Goal: Task Accomplishment & Management: Manage account settings

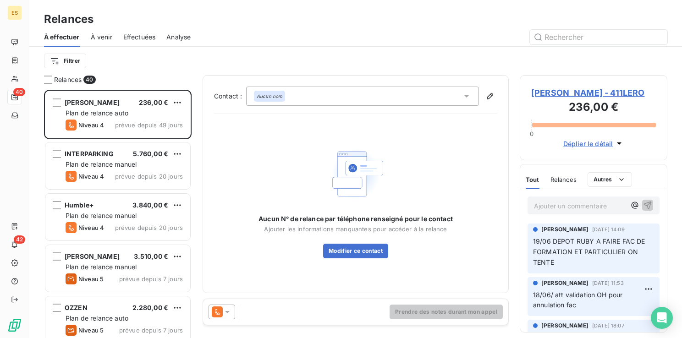
scroll to position [241, 140]
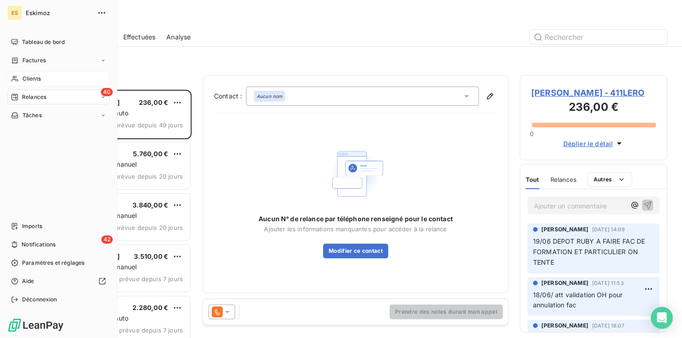
click at [35, 76] on span "Clients" at bounding box center [31, 79] width 18 height 8
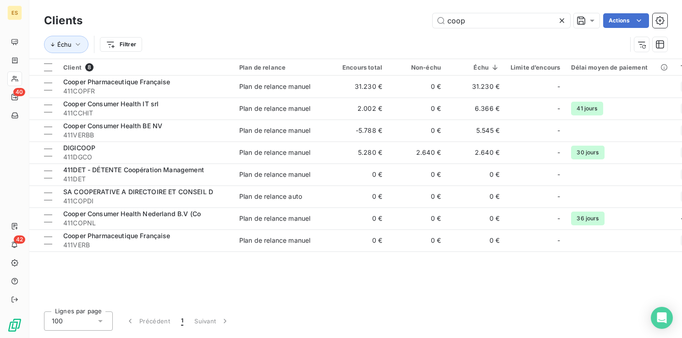
click at [563, 22] on icon at bounding box center [561, 20] width 5 height 5
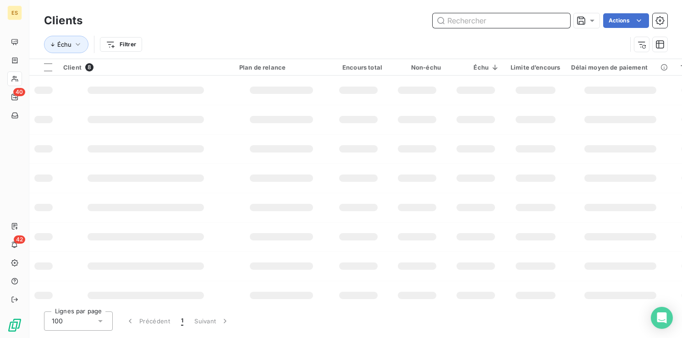
click at [482, 21] on input "text" at bounding box center [501, 20] width 137 height 15
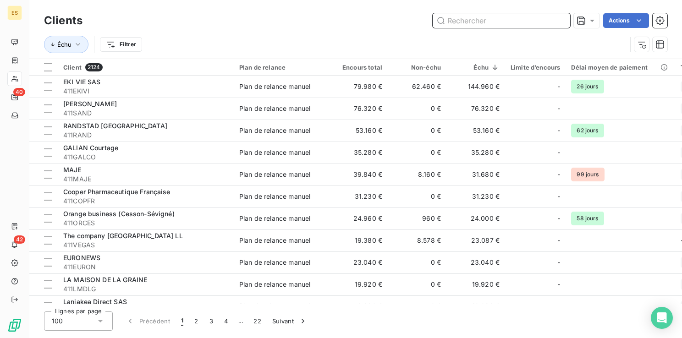
paste input "SCM Institut Radiologie"
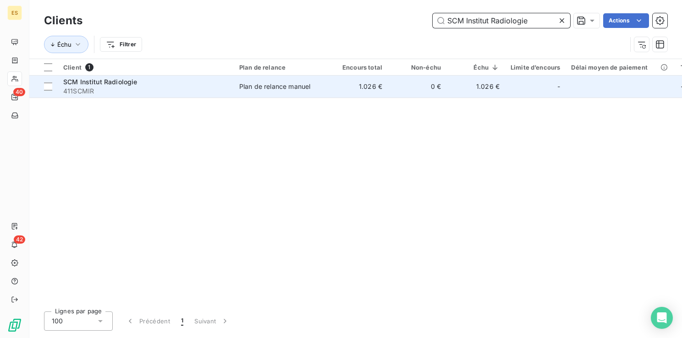
type input "SCM Institut Radiologie"
click at [242, 97] on td "Plan de relance manuel" at bounding box center [281, 87] width 95 height 22
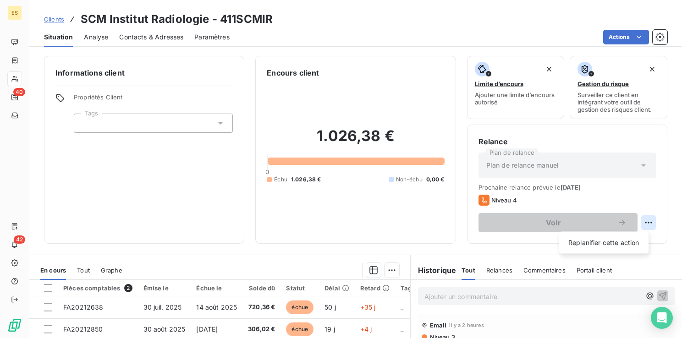
click at [645, 221] on html "ES 40 42 Clients SCM Institut Radiologie - 411SCMIR Situation Analyse Contacts …" at bounding box center [341, 169] width 682 height 338
click at [611, 244] on div "Replanifier cette action" at bounding box center [604, 243] width 82 height 15
select select "8"
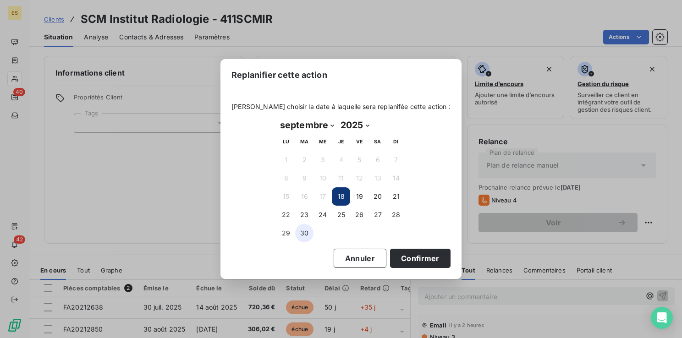
click at [307, 233] on button "30" at bounding box center [304, 233] width 18 height 18
click at [398, 259] on button "Confirmer" at bounding box center [420, 258] width 60 height 19
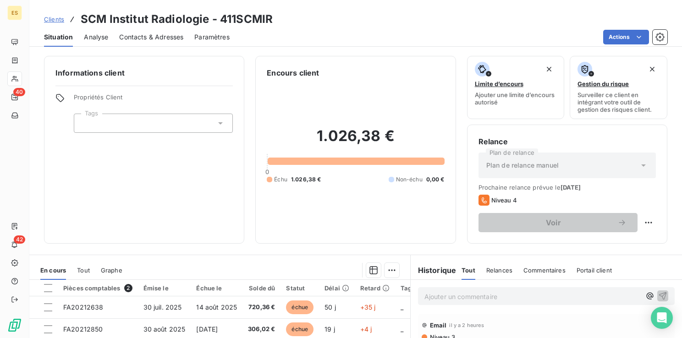
click at [424, 297] on p "Ajouter un commentaire ﻿" at bounding box center [532, 296] width 216 height 11
click at [659, 295] on icon "button" at bounding box center [663, 296] width 8 height 8
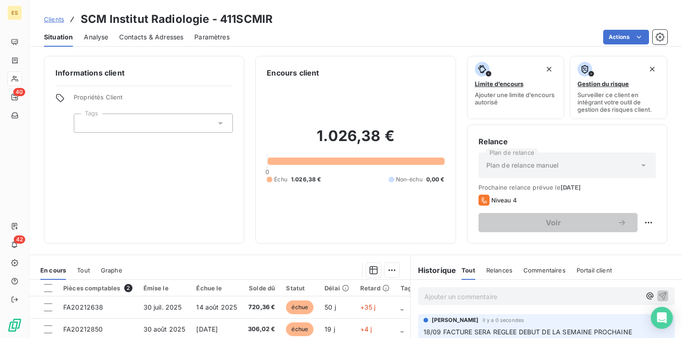
click at [467, 331] on span "18/09 FACTURE SERA REGLEE DEBUT DE LA SEMAINE PROCHAINE" at bounding box center [527, 332] width 208 height 8
click at [655, 326] on div "Open Intercom Messenger" at bounding box center [662, 318] width 24 height 24
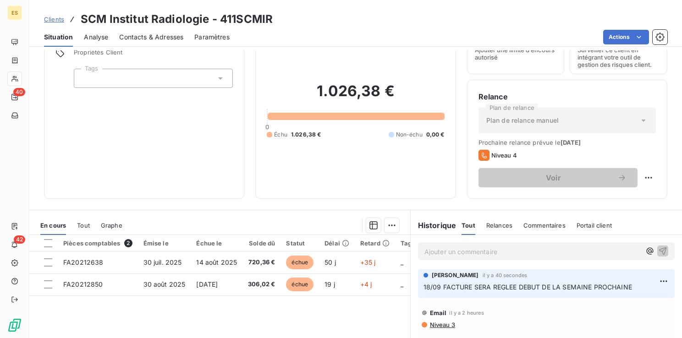
scroll to position [53, 0]
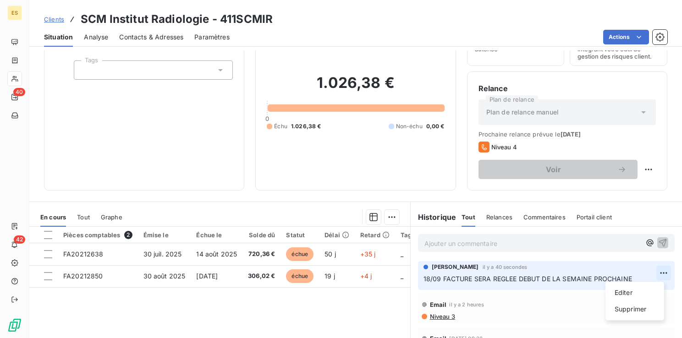
click at [655, 272] on html "ES 40 42 Clients SCM Institut Radiologie - 411SCMIR Situation Analyse Contacts …" at bounding box center [341, 169] width 682 height 338
click at [624, 290] on div "Editer" at bounding box center [634, 292] width 51 height 15
click at [466, 278] on span "18/09 FACTURE SERA REGLEE DEBUT DE LA SEMAINE PROCHAINE" at bounding box center [527, 279] width 208 height 8
click at [489, 278] on span "18/09 FACTURES SERA REGLEE DEBUT DE LA SEMAINE PROCHAINE" at bounding box center [529, 279] width 213 height 8
click at [526, 278] on span "18/09 FACTURES SERONT REGLEE DEBUT DE LA SEMAINE PROCHAINE" at bounding box center [534, 279] width 223 height 8
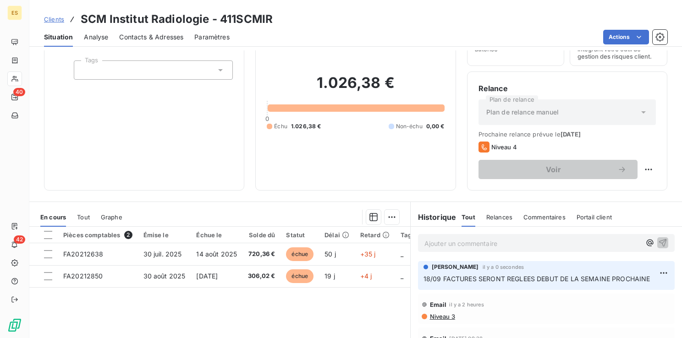
click at [47, 16] on span "Clients" at bounding box center [54, 19] width 20 height 7
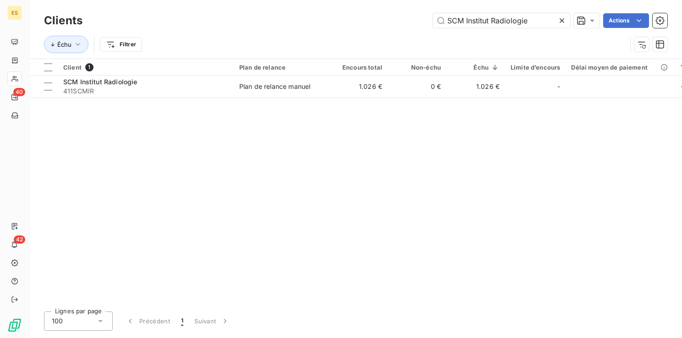
click at [563, 16] on icon at bounding box center [561, 20] width 9 height 9
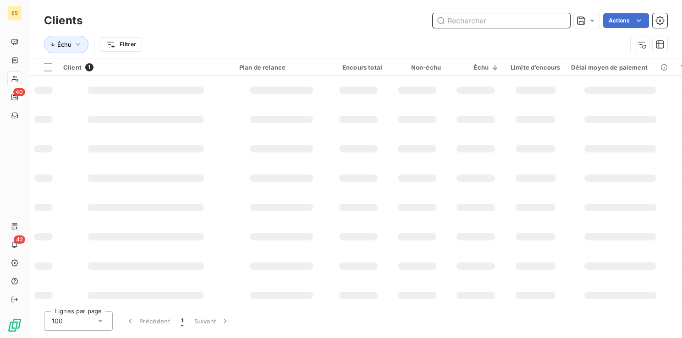
click at [535, 17] on input "text" at bounding box center [501, 20] width 137 height 15
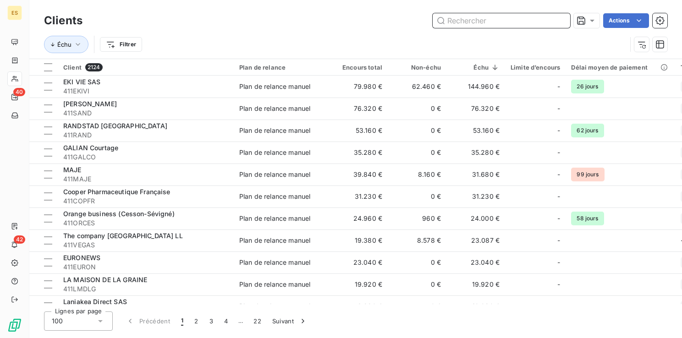
paste input "RANDSTAD [GEOGRAPHIC_DATA]"
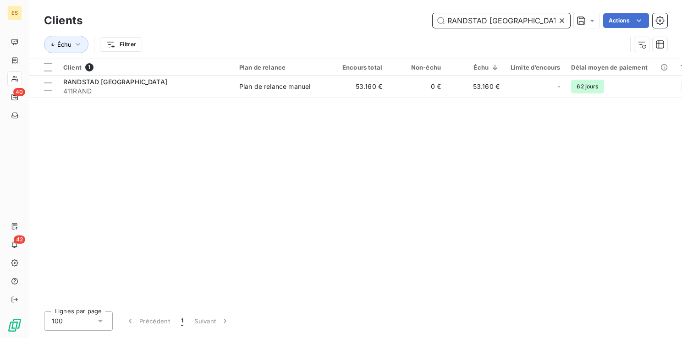
type input "RANDSTAD [GEOGRAPHIC_DATA]"
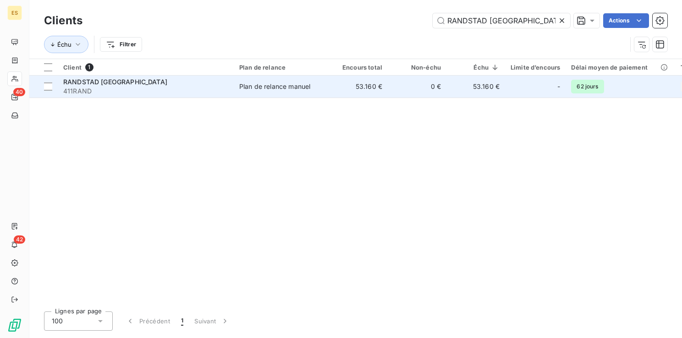
click at [335, 89] on td "53.160 €" at bounding box center [358, 87] width 59 height 22
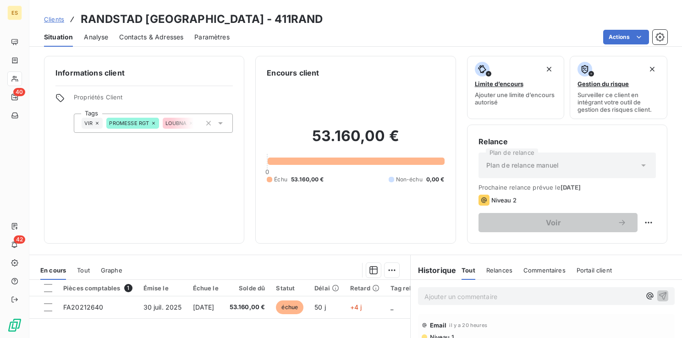
click at [442, 298] on p "Ajouter un commentaire ﻿" at bounding box center [532, 296] width 216 height 11
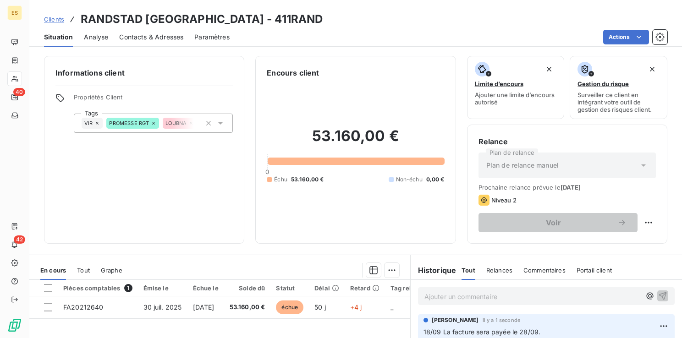
click at [55, 19] on span "Clients" at bounding box center [54, 19] width 20 height 7
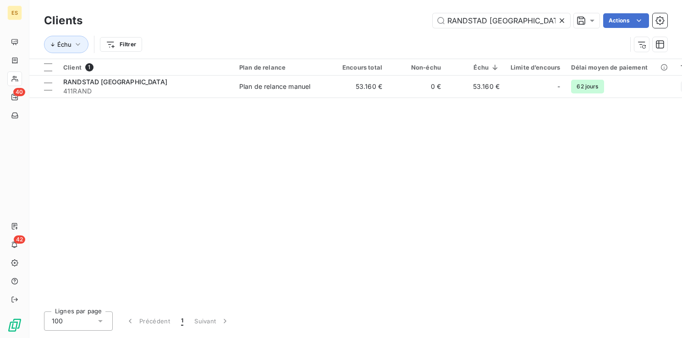
click at [559, 21] on icon at bounding box center [561, 20] width 9 height 9
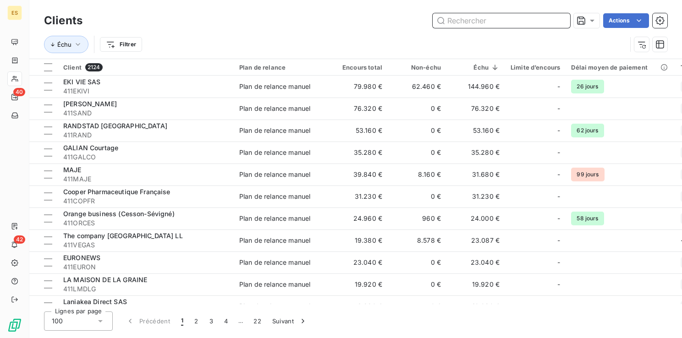
click at [475, 24] on input "text" at bounding box center [501, 20] width 137 height 15
paste input "IRM Paris Hoche"
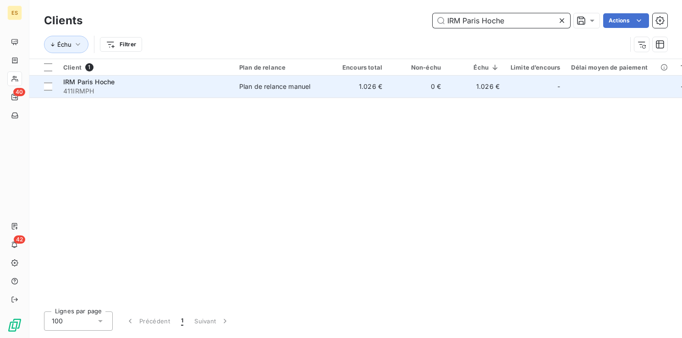
type input "IRM Paris Hoche"
click at [288, 87] on div "Plan de relance manuel" at bounding box center [274, 86] width 71 height 9
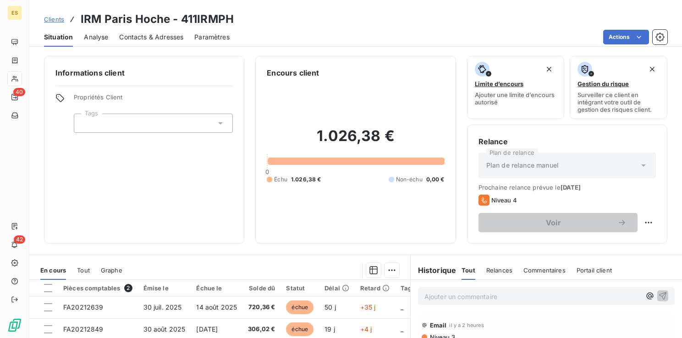
click at [59, 22] on span "Clients" at bounding box center [54, 19] width 20 height 7
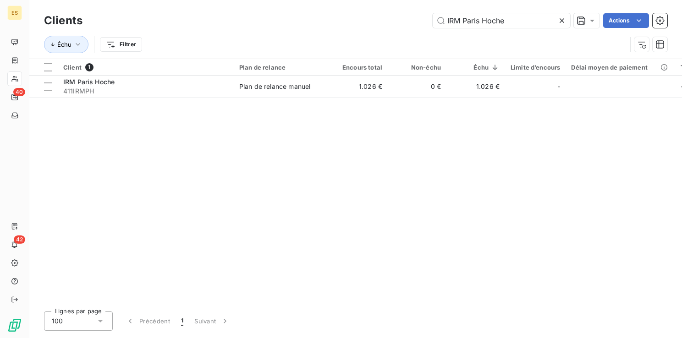
click at [561, 21] on icon at bounding box center [561, 20] width 5 height 5
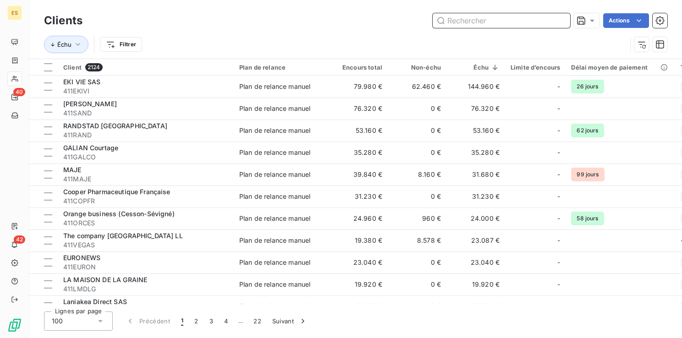
click at [476, 19] on input "text" at bounding box center [501, 20] width 137 height 15
paste input "GALIAN Courtage"
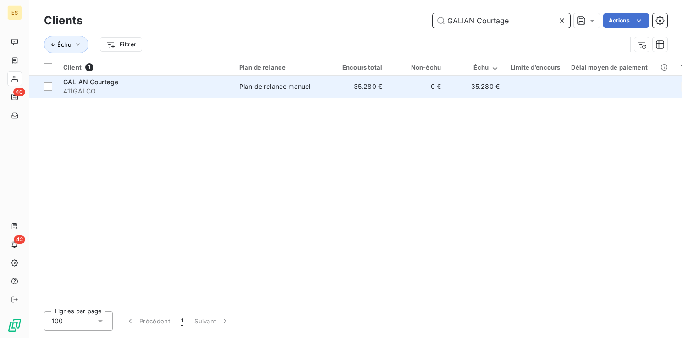
type input "GALIAN Courtage"
click at [265, 88] on div "Plan de relance manuel" at bounding box center [274, 86] width 71 height 9
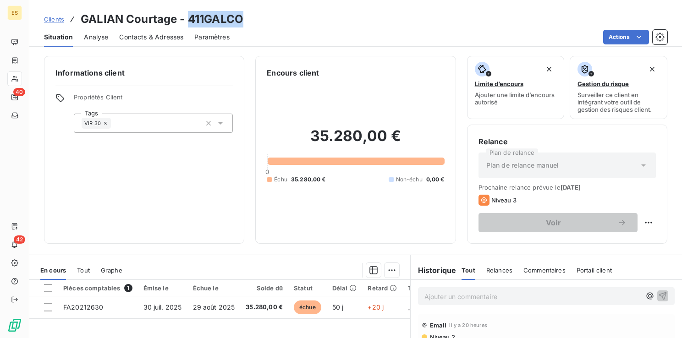
drag, startPoint x: 189, startPoint y: 19, endPoint x: 240, endPoint y: 20, distance: 51.3
click at [240, 20] on h3 "GALIAN Courtage - 411GALCO" at bounding box center [162, 19] width 163 height 16
drag, startPoint x: 240, startPoint y: 20, endPoint x: 214, endPoint y: 21, distance: 25.7
copy h3 "411GALCO"
